Goal: Find specific page/section: Find specific page/section

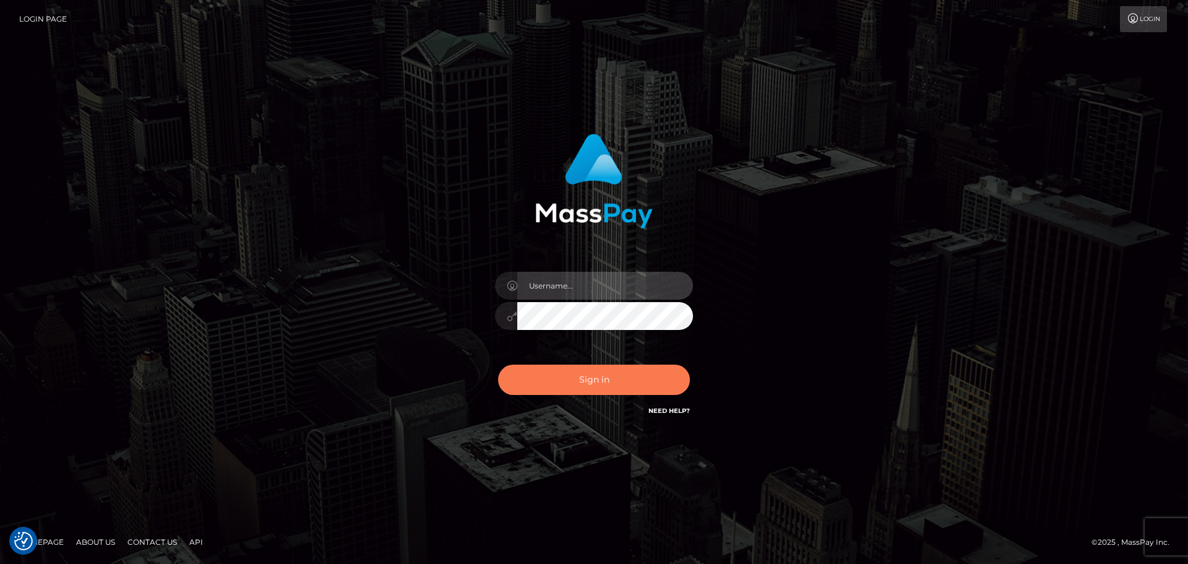
type input "hello.feetfinder"
click at [574, 383] on button "Sign in" at bounding box center [594, 380] width 192 height 30
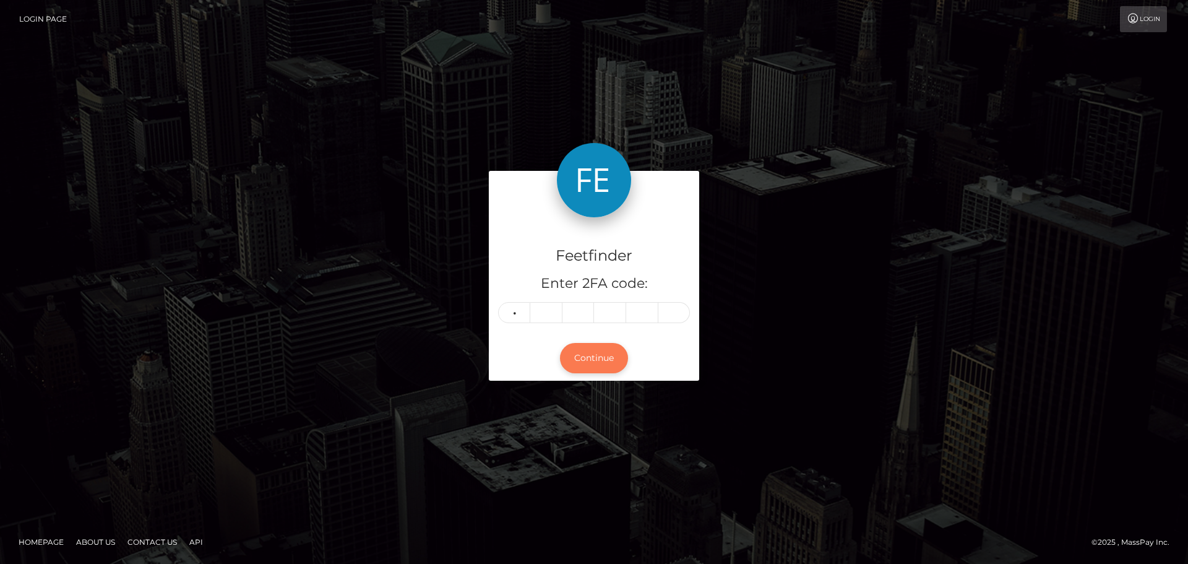
type input "5"
type input "4"
type input "6"
type input "5"
type input "1"
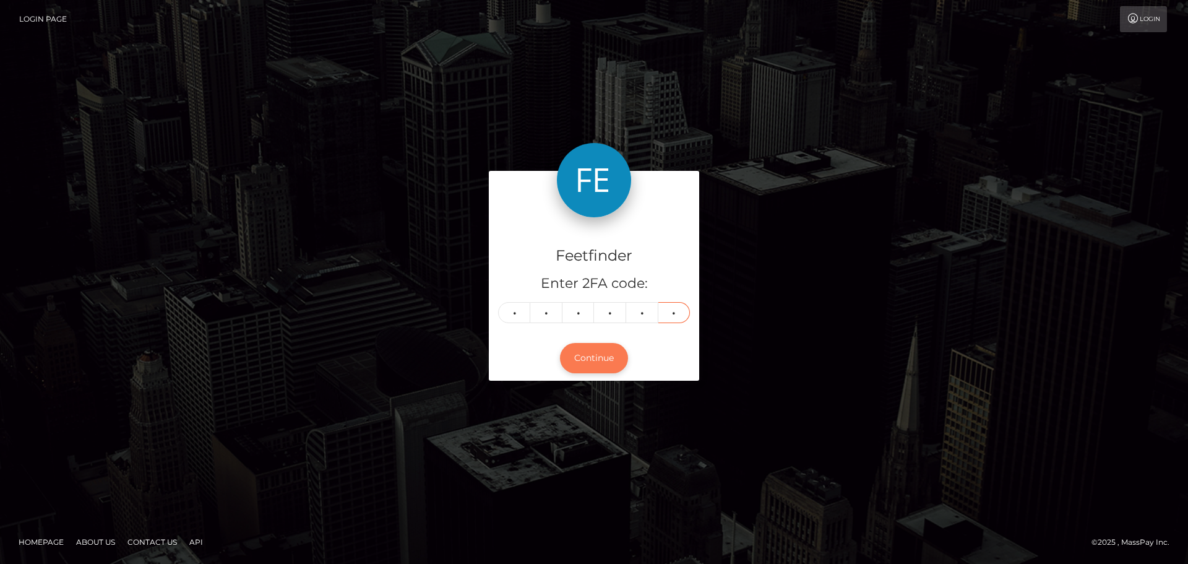
type input "4"
click at [594, 360] on button "Continue" at bounding box center [594, 358] width 68 height 30
click at [927, 353] on div "Feetfinder Enter 2FA code: 5 4 6 5 1 4 546514 Continue" at bounding box center [594, 282] width 706 height 222
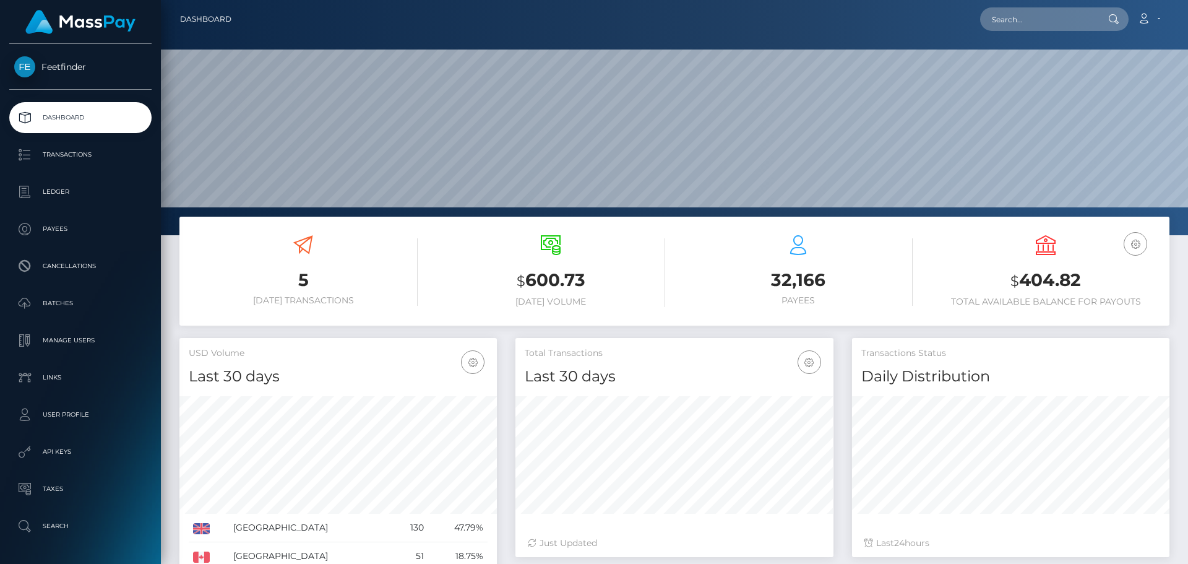
scroll to position [220, 318]
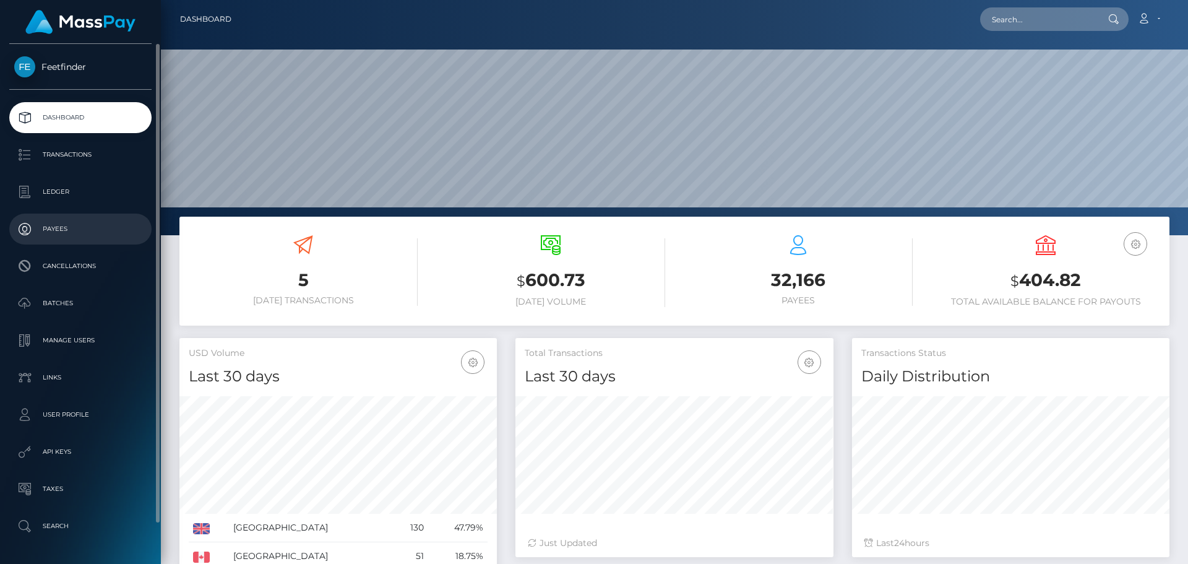
click at [69, 231] on p "Payees" at bounding box center [80, 229] width 132 height 19
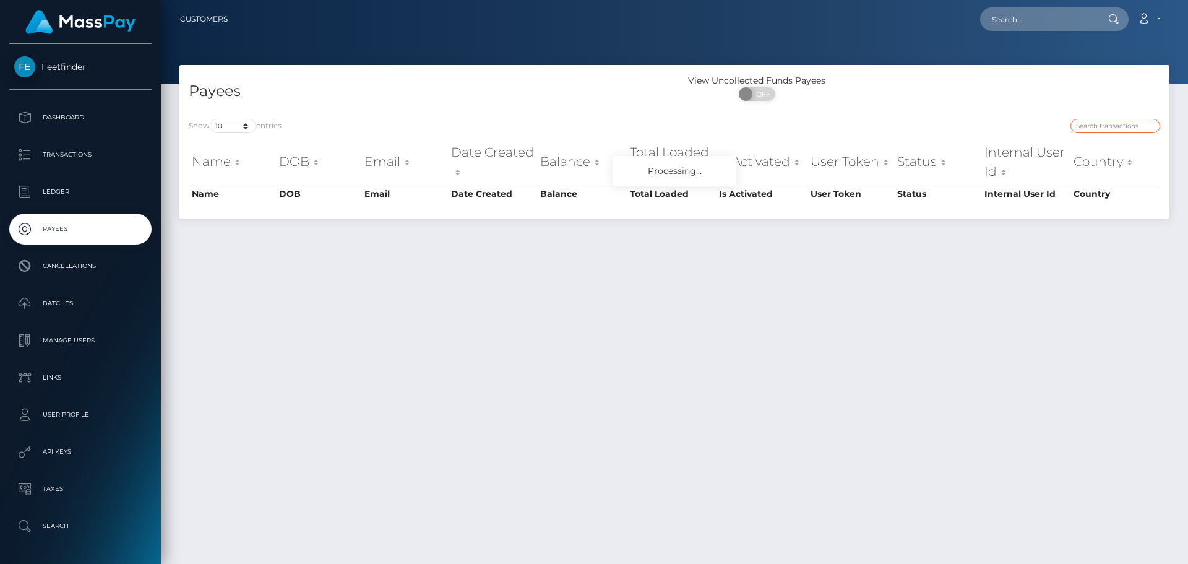
click at [1105, 124] on input "search" at bounding box center [1116, 126] width 90 height 14
paste input "afceeaee-7efb-11f0-8023-0266f44cc279"
type input "afceeaee-7efb-11f0-8023-0266f44cc279"
